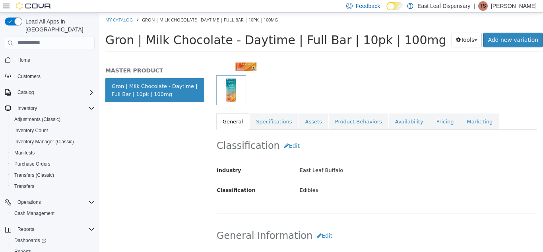
scroll to position [93, 0]
click at [276, 122] on link "Specifications" at bounding box center [274, 121] width 49 height 17
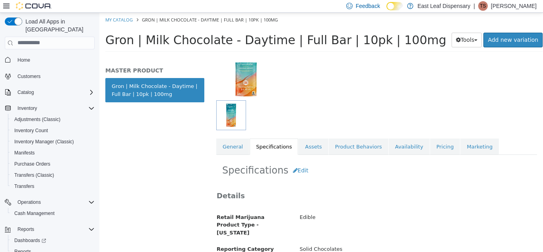
scroll to position [68, 0]
click at [306, 152] on link "Assets" at bounding box center [313, 146] width 29 height 17
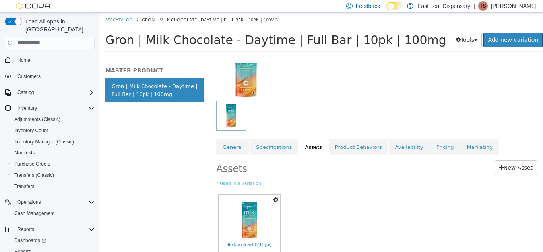
scroll to position [105, 0]
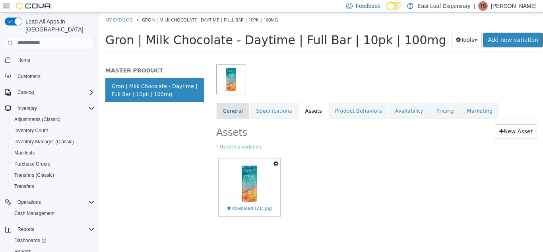
click at [227, 113] on link "General" at bounding box center [232, 110] width 33 height 17
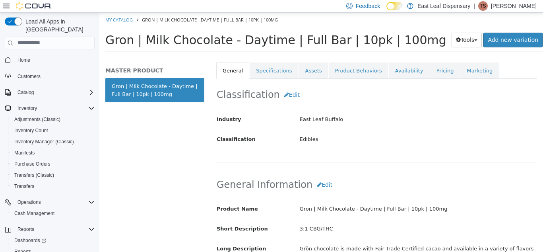
scroll to position [136, 0]
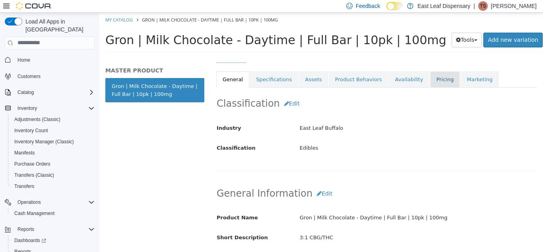
click at [435, 79] on link "Pricing" at bounding box center [445, 79] width 30 height 17
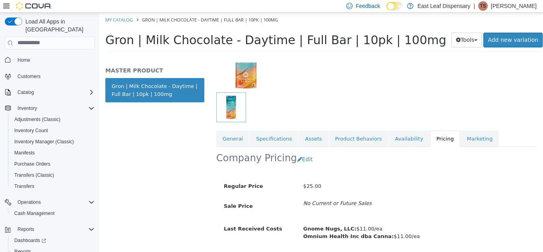
scroll to position [103, 0]
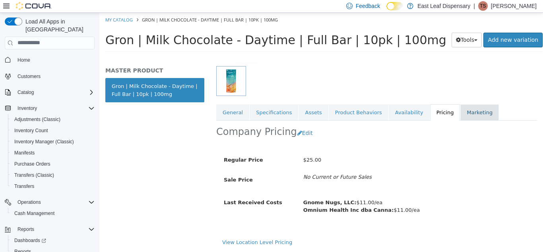
click at [461, 111] on link "Marketing" at bounding box center [480, 112] width 39 height 17
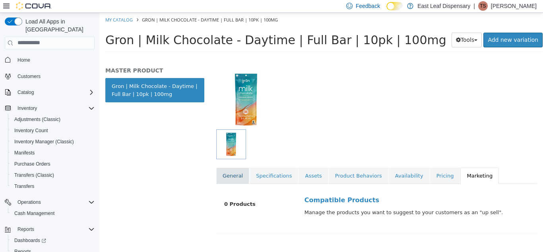
click at [229, 179] on link "General" at bounding box center [232, 175] width 33 height 17
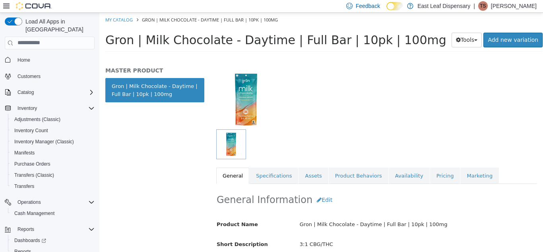
scroll to position [136, 0]
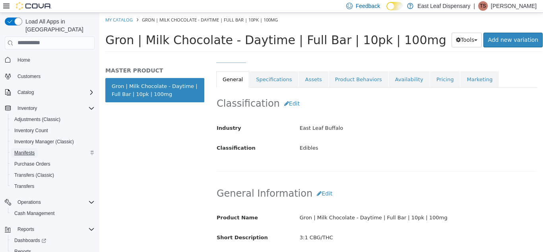
click at [20, 150] on span "Manifests" at bounding box center [24, 153] width 20 height 6
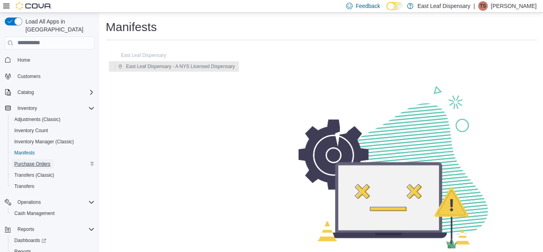
click at [49, 161] on span "Purchase Orders" at bounding box center [32, 164] width 36 height 6
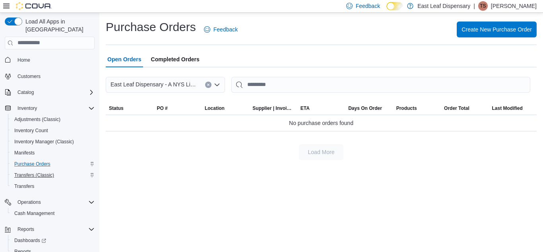
scroll to position [19, 0]
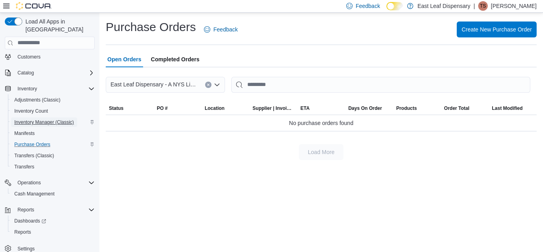
click at [42, 119] on span "Inventory Manager (Classic)" at bounding box center [44, 122] width 60 height 6
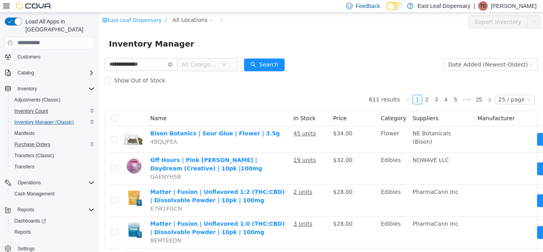
type input "**********"
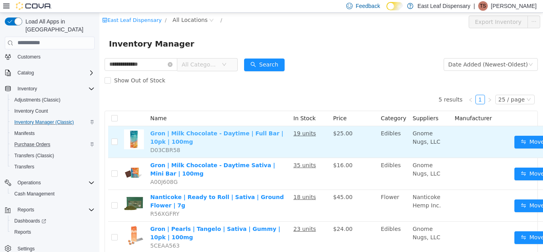
click at [183, 134] on link "Gron | Milk Chocolate - Daytime | Full Bar | 10pk | 100mg" at bounding box center [216, 137] width 133 height 15
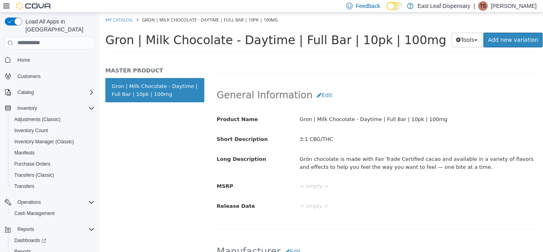
scroll to position [239, 0]
